Goal: Task Accomplishment & Management: Complete application form

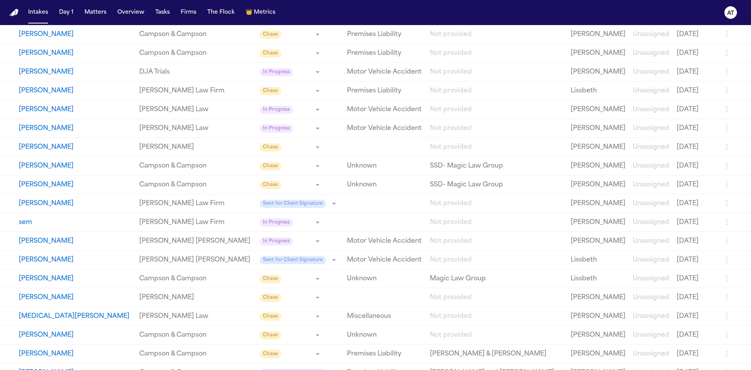
scroll to position [352, 0]
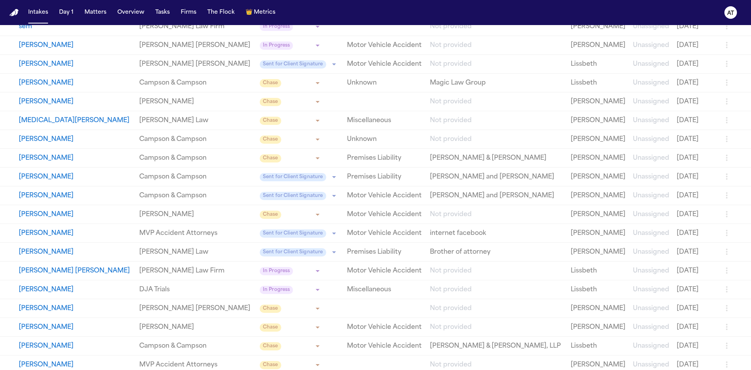
click at [57, 212] on button "[PERSON_NAME]" at bounding box center [76, 214] width 114 height 9
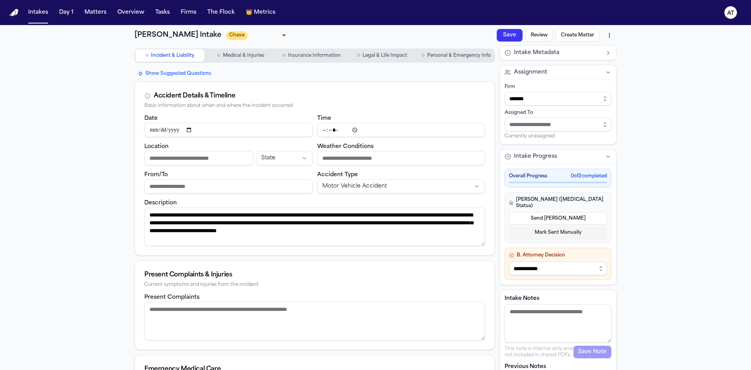
click at [464, 56] on span "Personal & Emergency Info" at bounding box center [459, 55] width 64 height 6
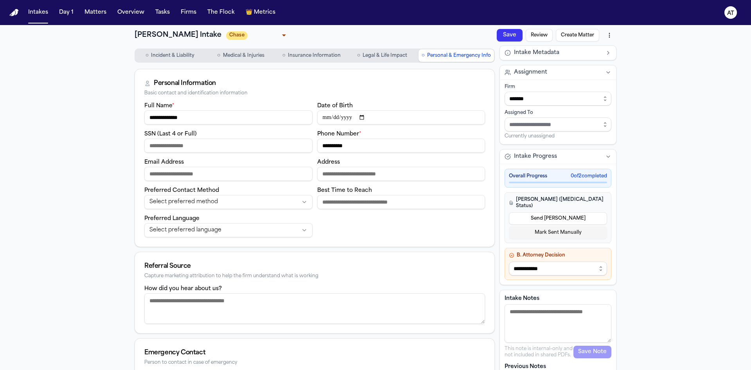
click at [234, 117] on input "**********" at bounding box center [228, 117] width 168 height 14
click at [360, 141] on input "**********" at bounding box center [401, 146] width 168 height 14
click at [219, 145] on input "SSN (Last 4 or Full)" at bounding box center [228, 146] width 168 height 14
click at [239, 54] on span "Medical & Injuries" at bounding box center [243, 55] width 41 height 6
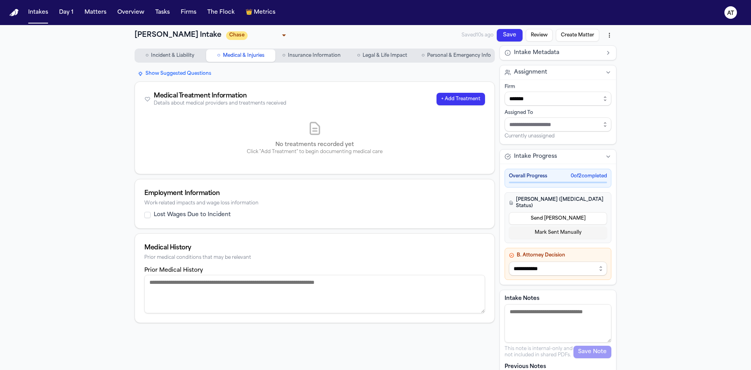
click at [301, 54] on span "Insurance Information" at bounding box center [314, 55] width 53 height 6
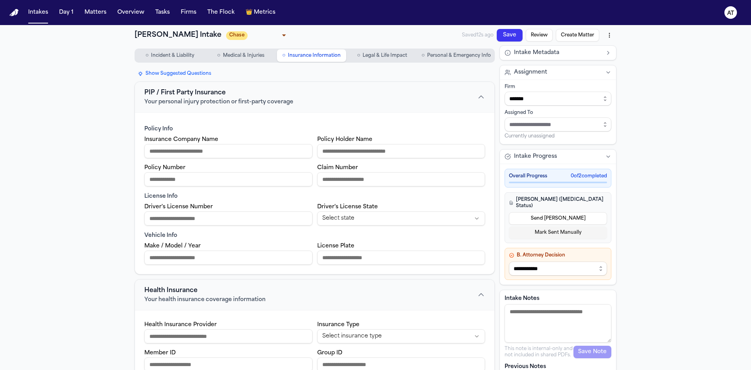
click at [230, 54] on span "Medical & Injuries" at bounding box center [243, 55] width 41 height 6
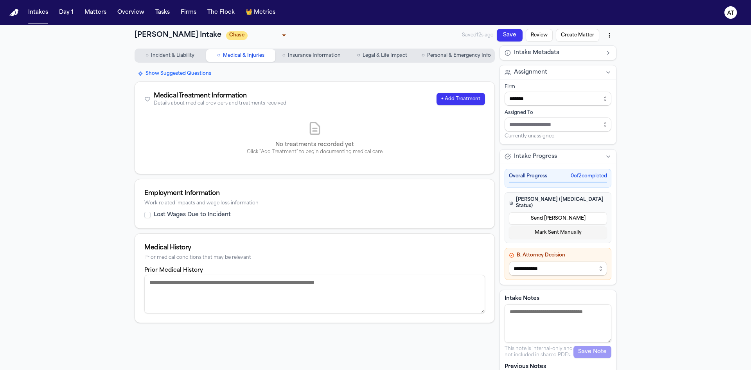
click at [303, 57] on span "Insurance Information" at bounding box center [314, 55] width 53 height 6
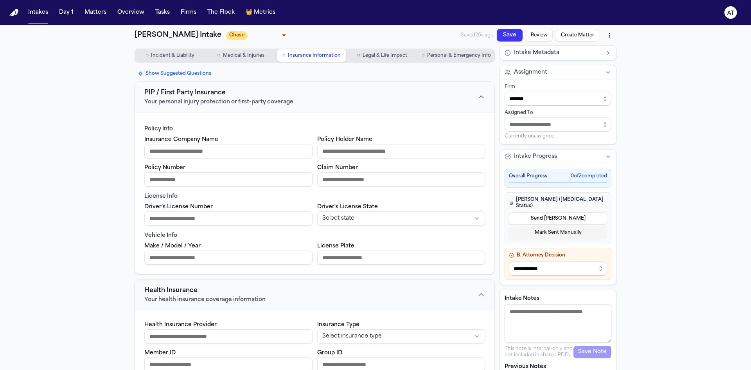
click at [363, 58] on span "Legal & Life Impact" at bounding box center [385, 55] width 45 height 6
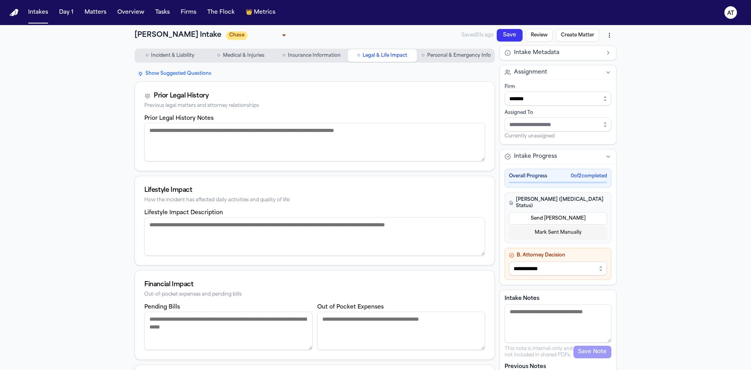
click at [439, 57] on span "Personal & Emergency Info" at bounding box center [459, 55] width 64 height 6
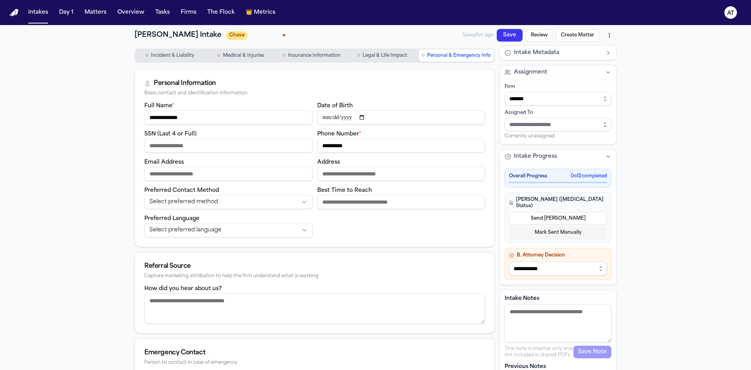
click at [157, 59] on button "○ Incident & Liability" at bounding box center [169, 55] width 69 height 13
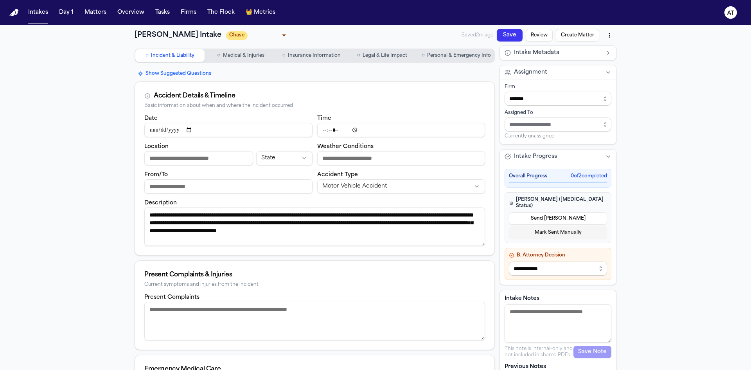
click at [288, 239] on textarea "**********" at bounding box center [314, 226] width 341 height 38
click at [47, 11] on button "Intakes" at bounding box center [38, 12] width 26 height 14
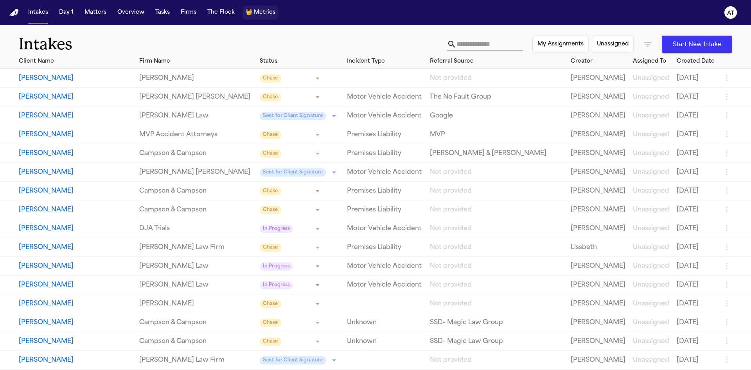
click at [258, 11] on span "Metrics" at bounding box center [265, 13] width 22 height 8
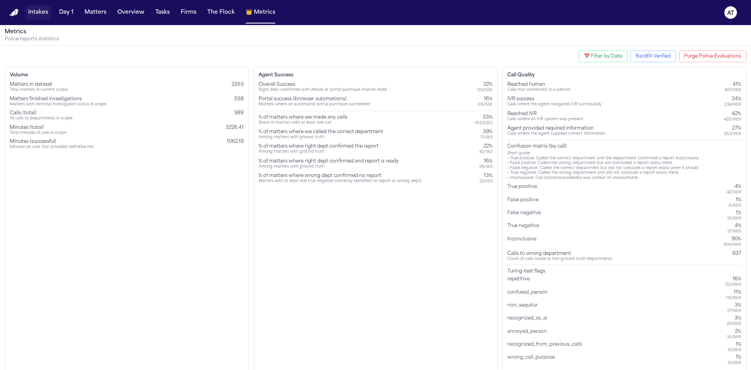
click at [32, 12] on button "Intakes" at bounding box center [38, 12] width 26 height 14
